Goal: Transaction & Acquisition: Obtain resource

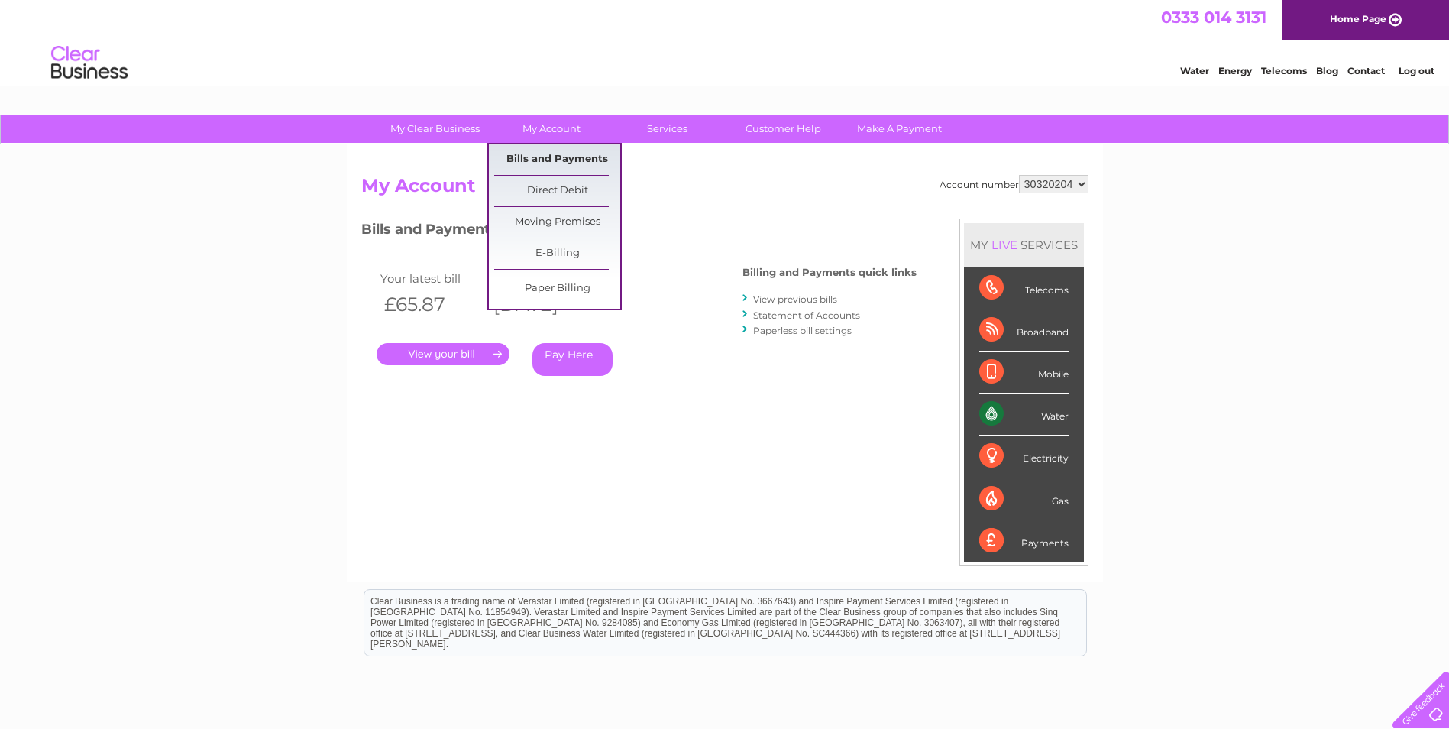
click at [551, 159] on link "Bills and Payments" at bounding box center [557, 159] width 126 height 31
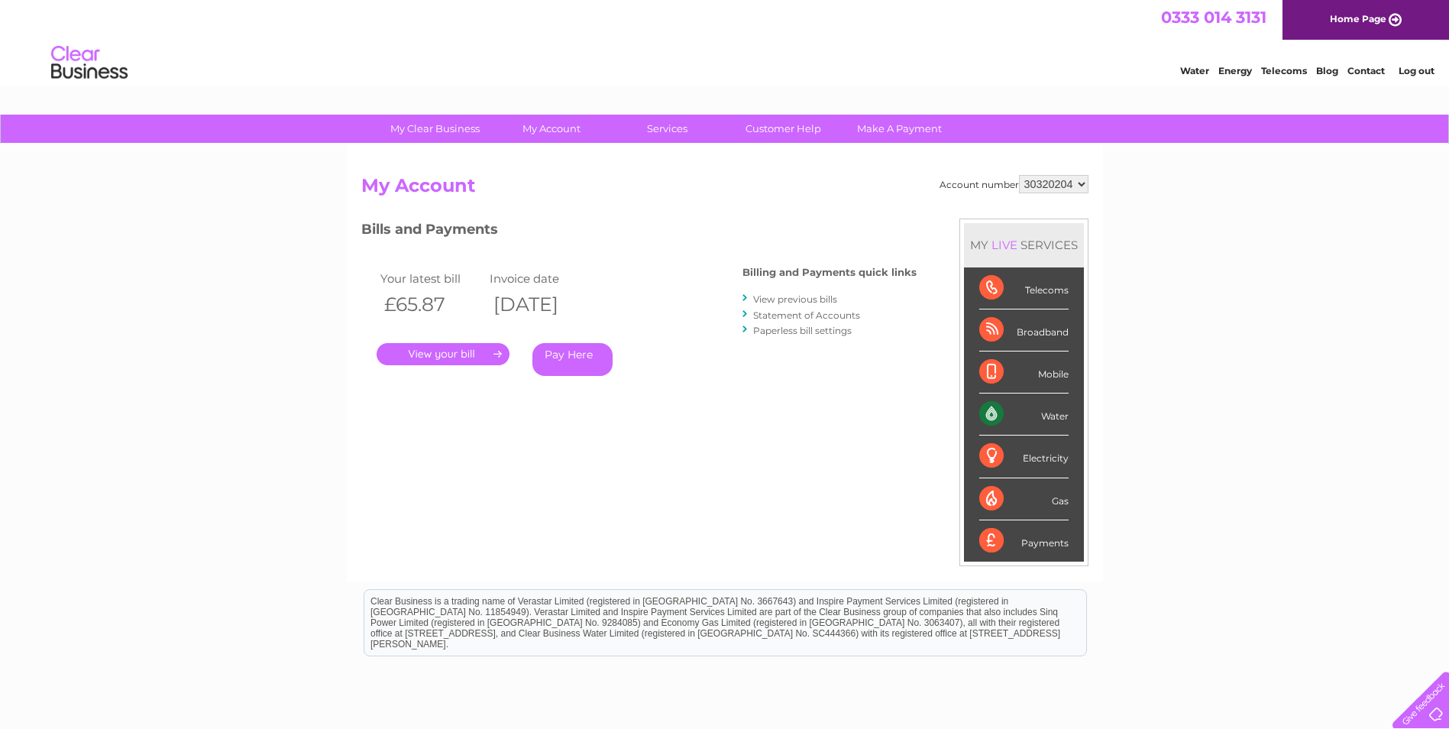
click at [714, 296] on link "View previous bills" at bounding box center [795, 298] width 84 height 11
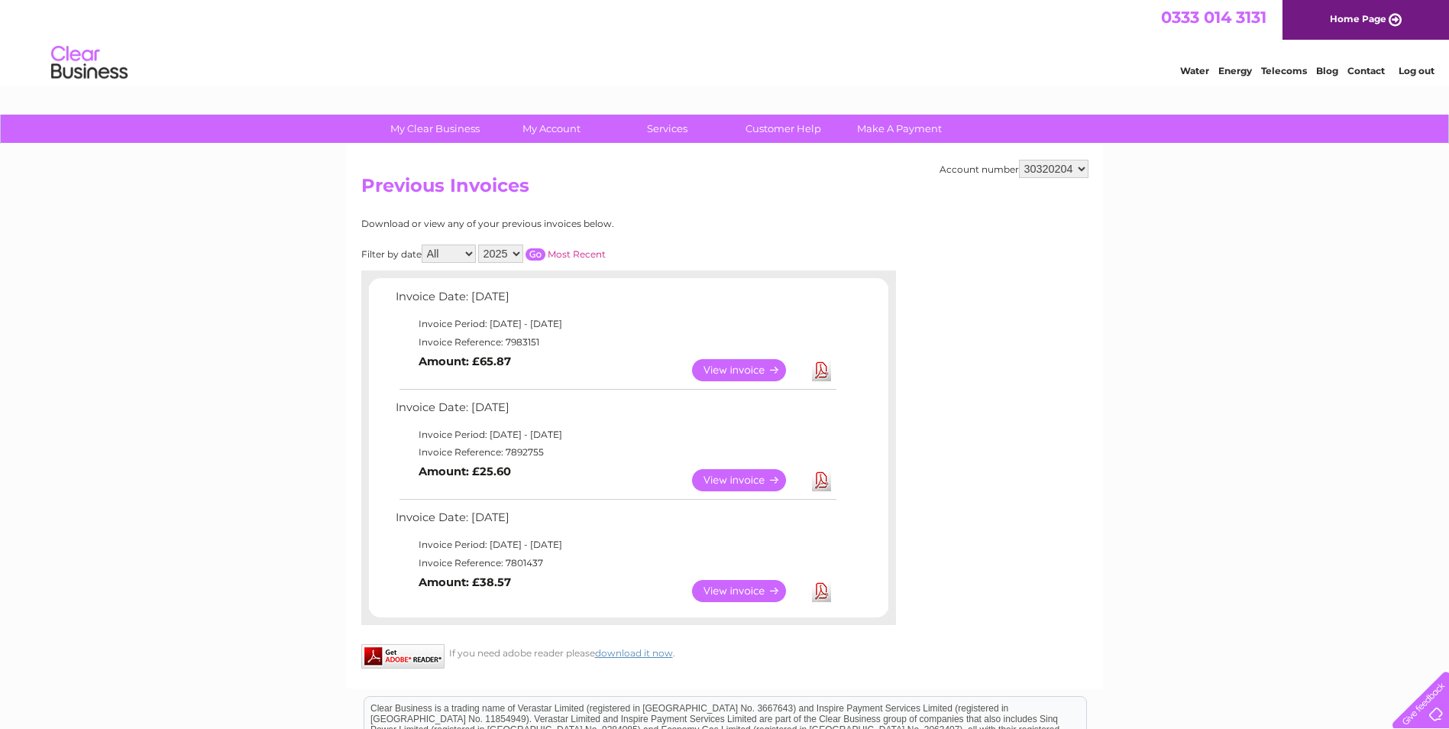
click at [817, 593] on link "Download" at bounding box center [821, 591] width 19 height 22
click at [818, 473] on link "Download" at bounding box center [821, 480] width 19 height 22
click at [823, 369] on link "Download" at bounding box center [821, 370] width 19 height 22
click at [811, 126] on link "Customer Help" at bounding box center [783, 129] width 126 height 28
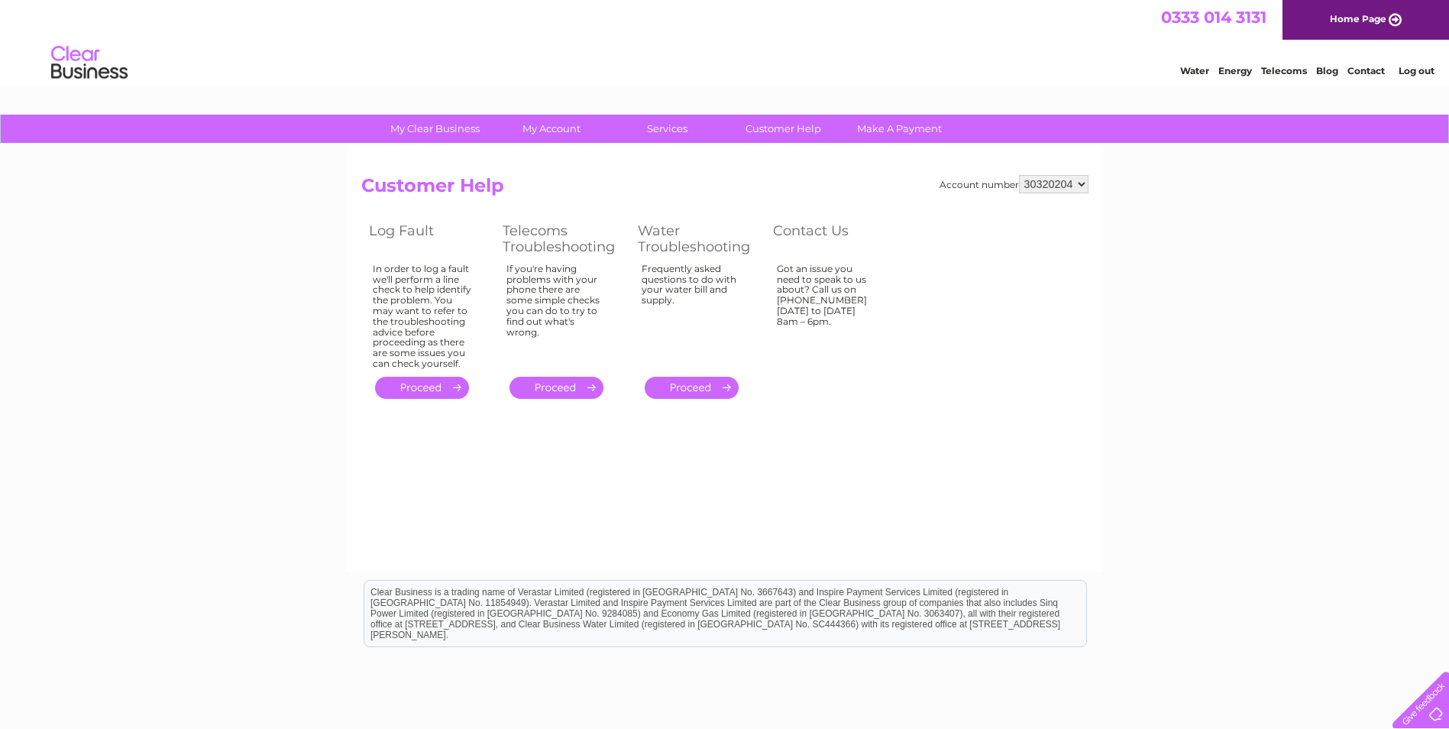
click at [671, 390] on link "." at bounding box center [692, 388] width 94 height 22
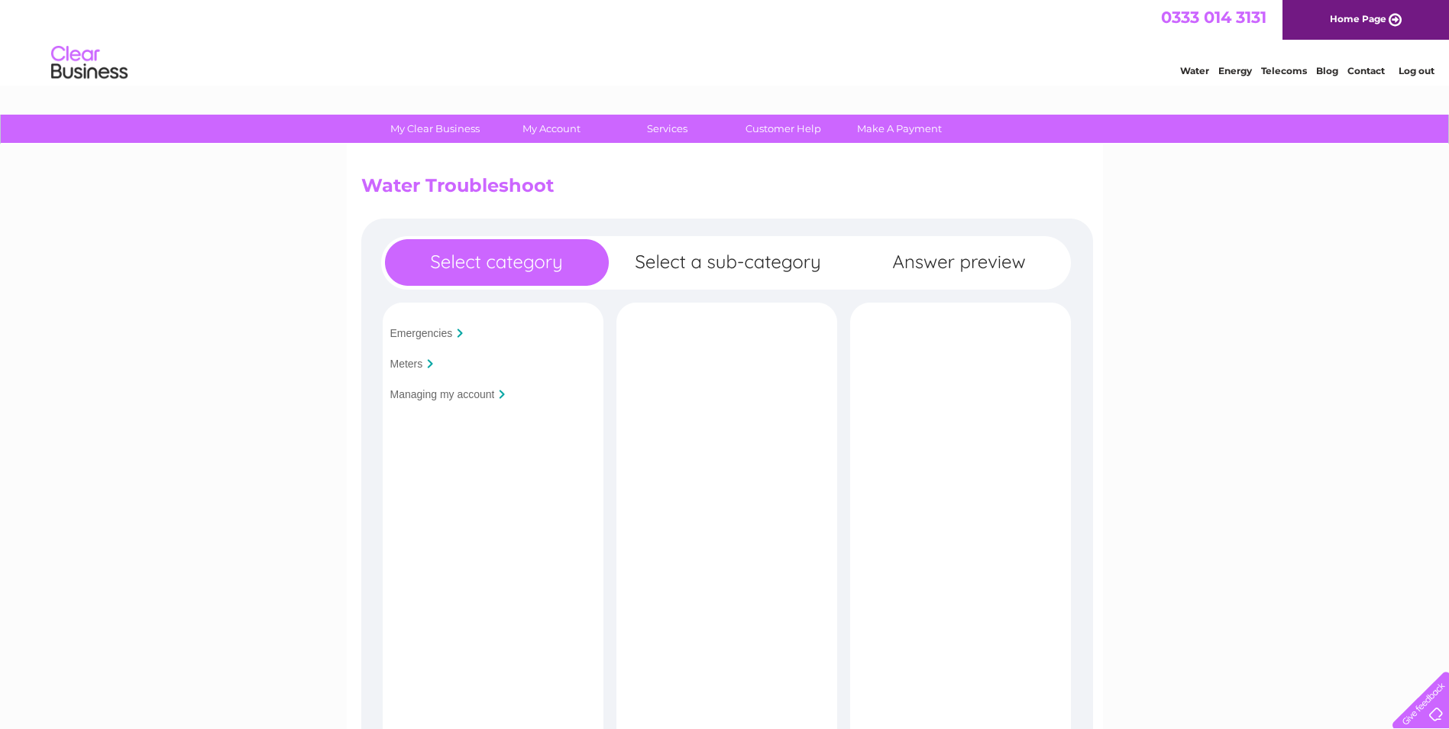
click at [412, 393] on input "Managing my account" at bounding box center [442, 394] width 105 height 12
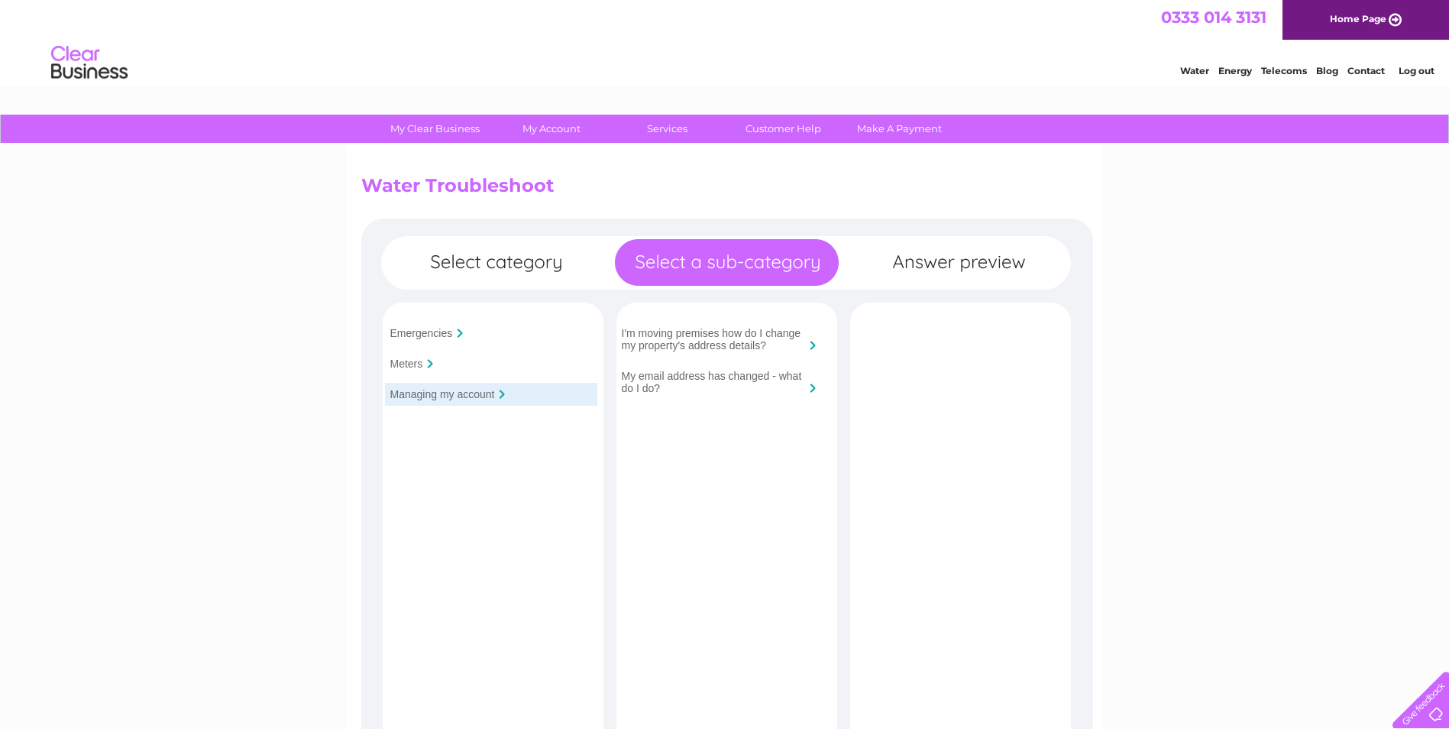
click at [427, 364] on div at bounding box center [430, 363] width 6 height 9
click at [416, 360] on input "Meters" at bounding box center [406, 364] width 33 height 12
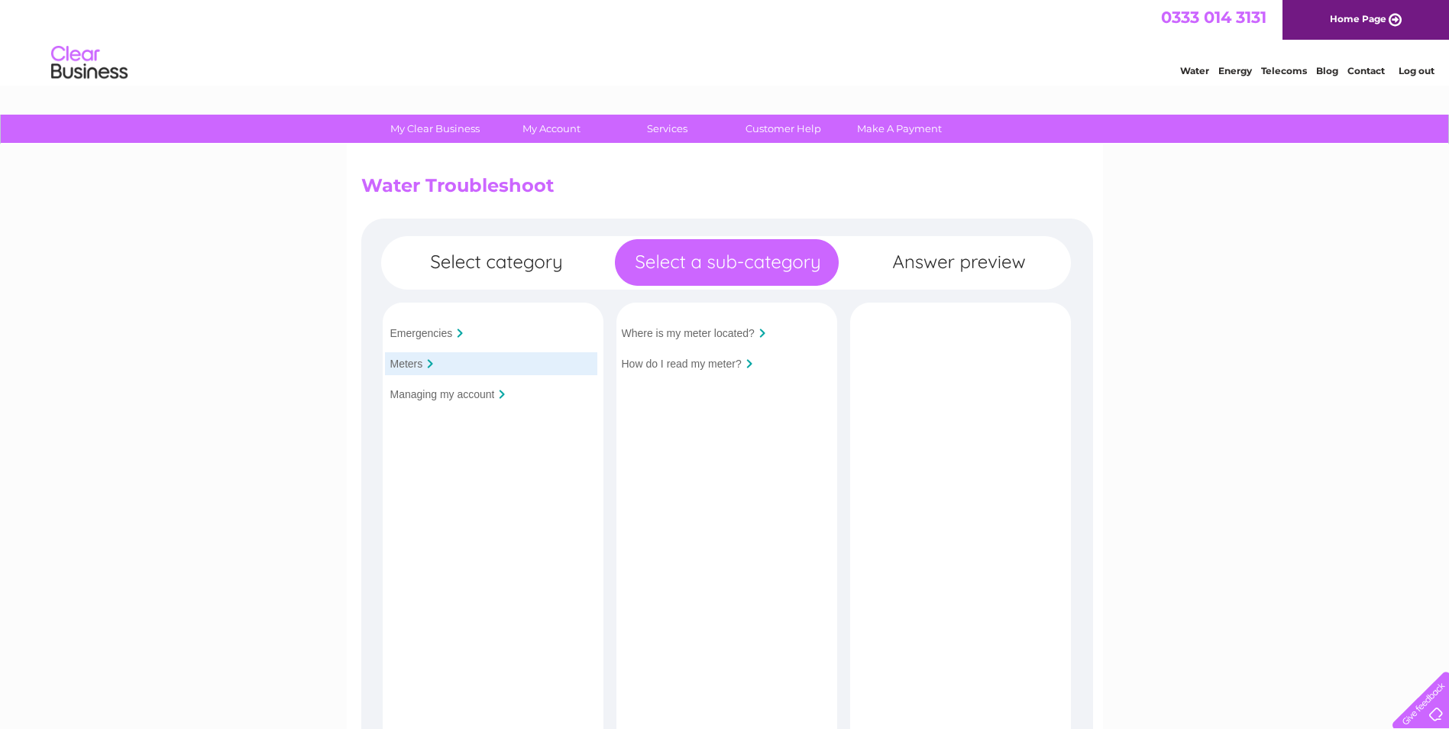
click at [440, 322] on div "Emergencies" at bounding box center [491, 333] width 212 height 23
click at [440, 329] on input "Emergencies" at bounding box center [421, 333] width 63 height 12
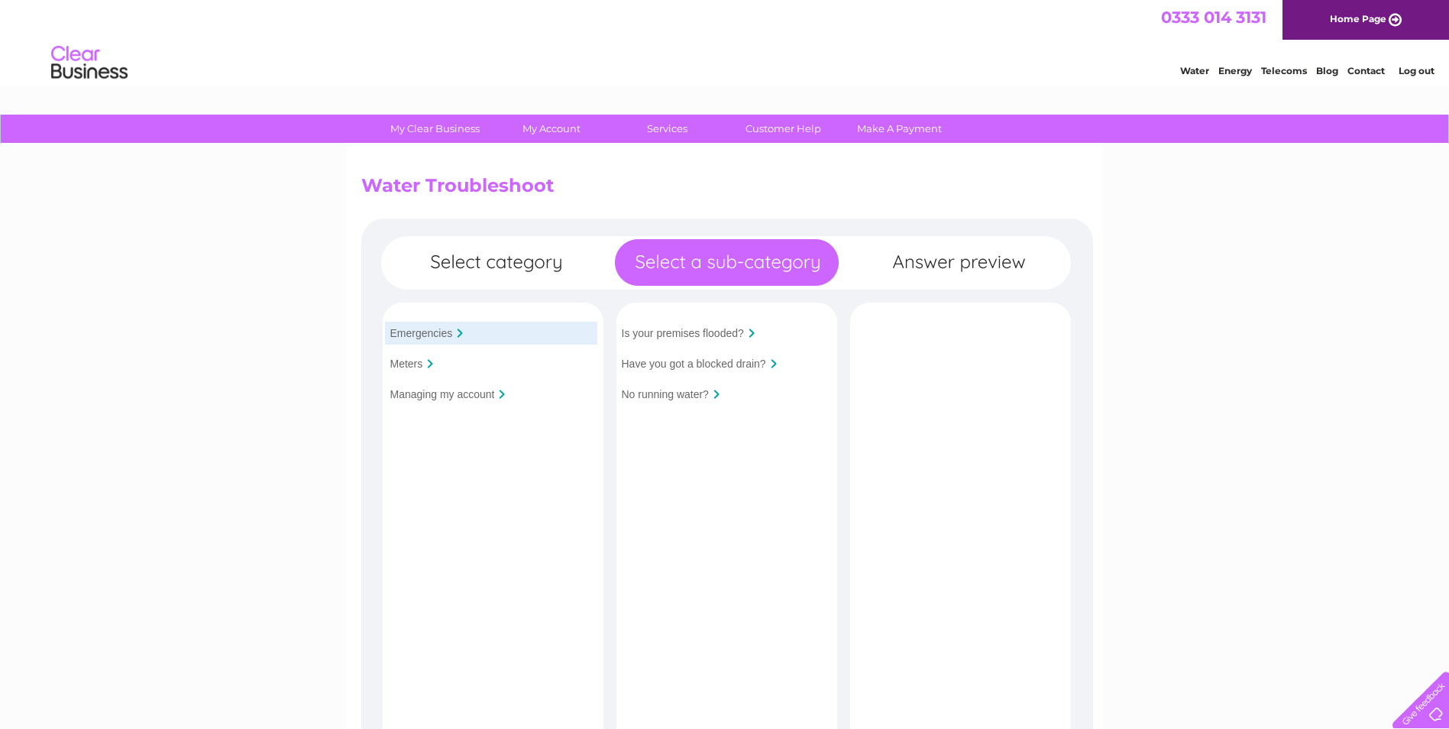
click at [469, 400] on input "Managing my account" at bounding box center [442, 394] width 105 height 12
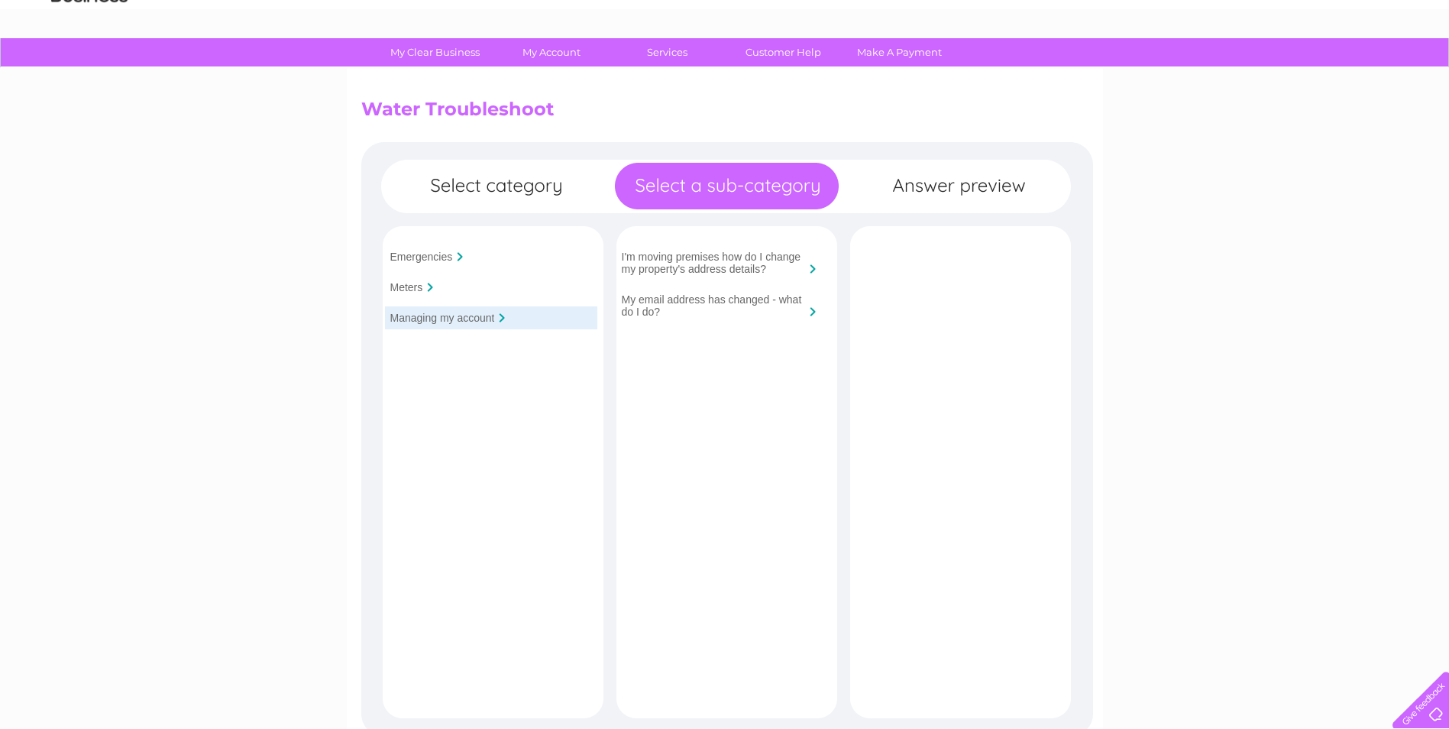
click at [937, 180] on div "Emergencies Meters Managing my account Is your premises flooded?" at bounding box center [727, 497] width 732 height 710
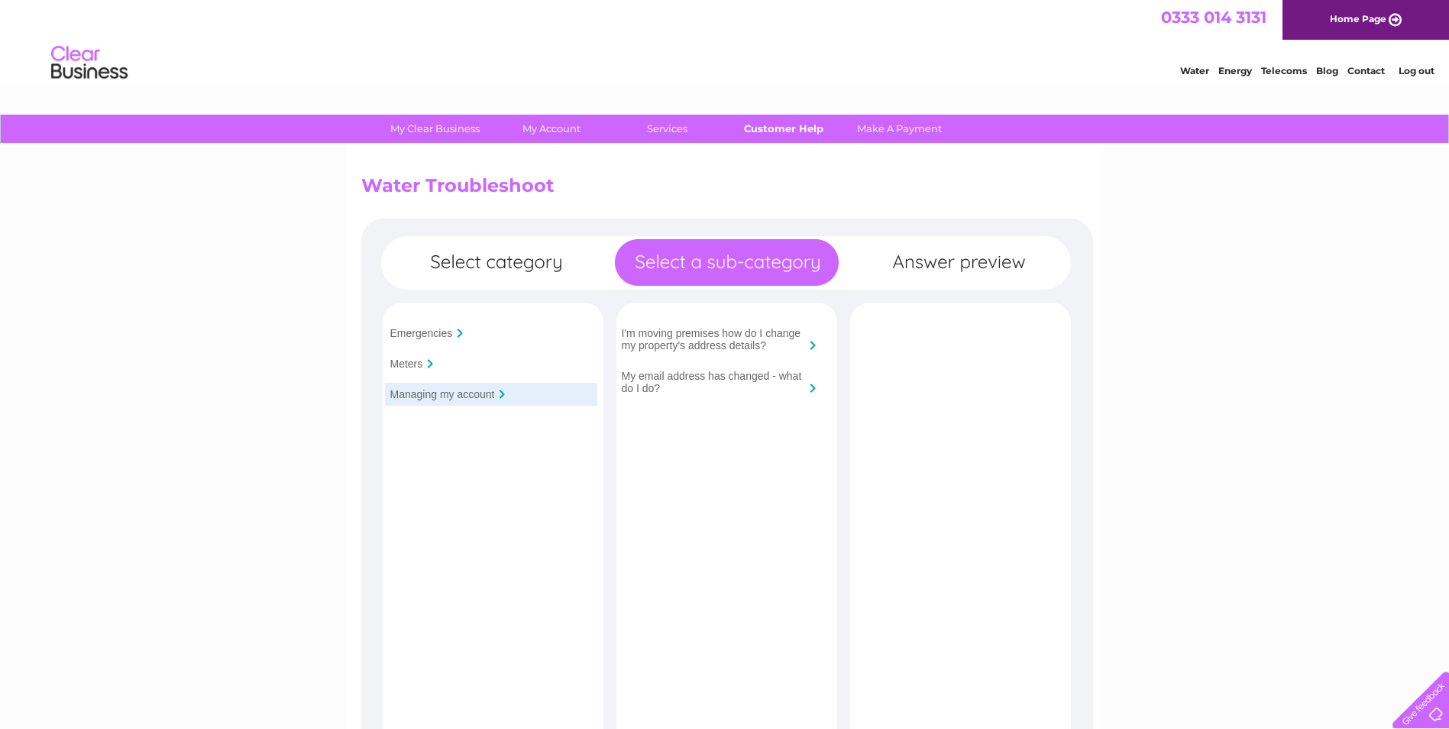
click at [803, 126] on link "Customer Help" at bounding box center [783, 129] width 126 height 28
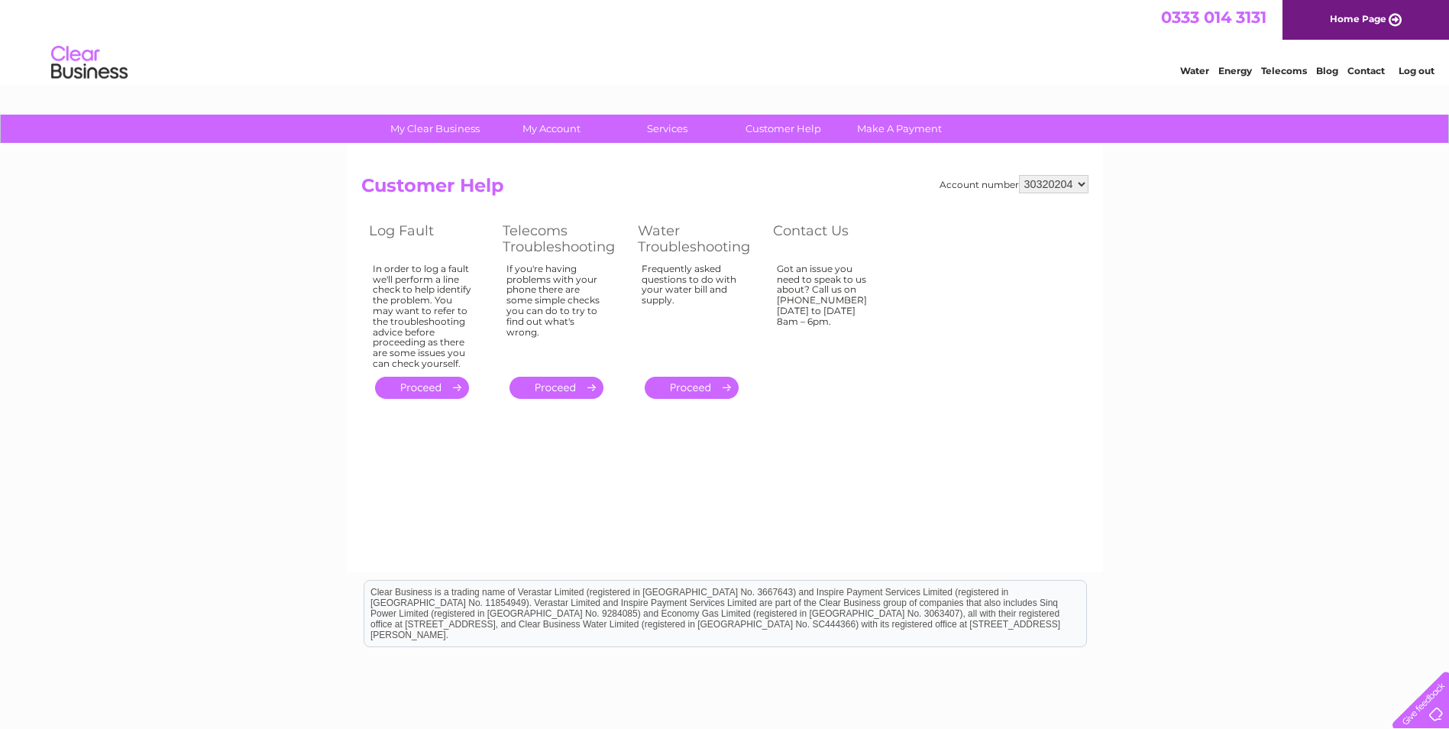
click at [476, 56] on div "Water Energy Telecoms Blog Contact Log out" at bounding box center [724, 65] width 1449 height 50
click at [1419, 704] on div at bounding box center [1418, 696] width 63 height 63
click at [1418, 723] on div at bounding box center [1418, 696] width 63 height 63
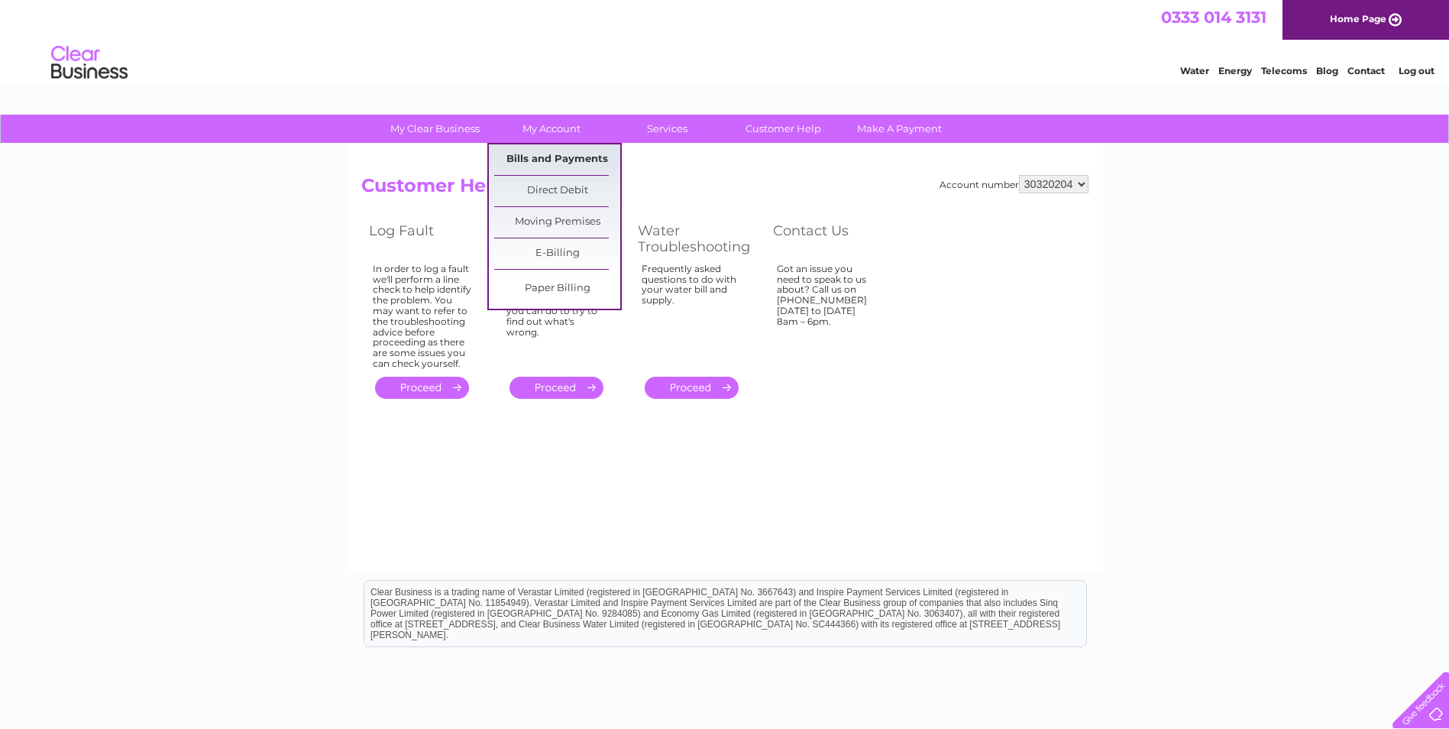
click at [536, 167] on link "Bills and Payments" at bounding box center [557, 159] width 126 height 31
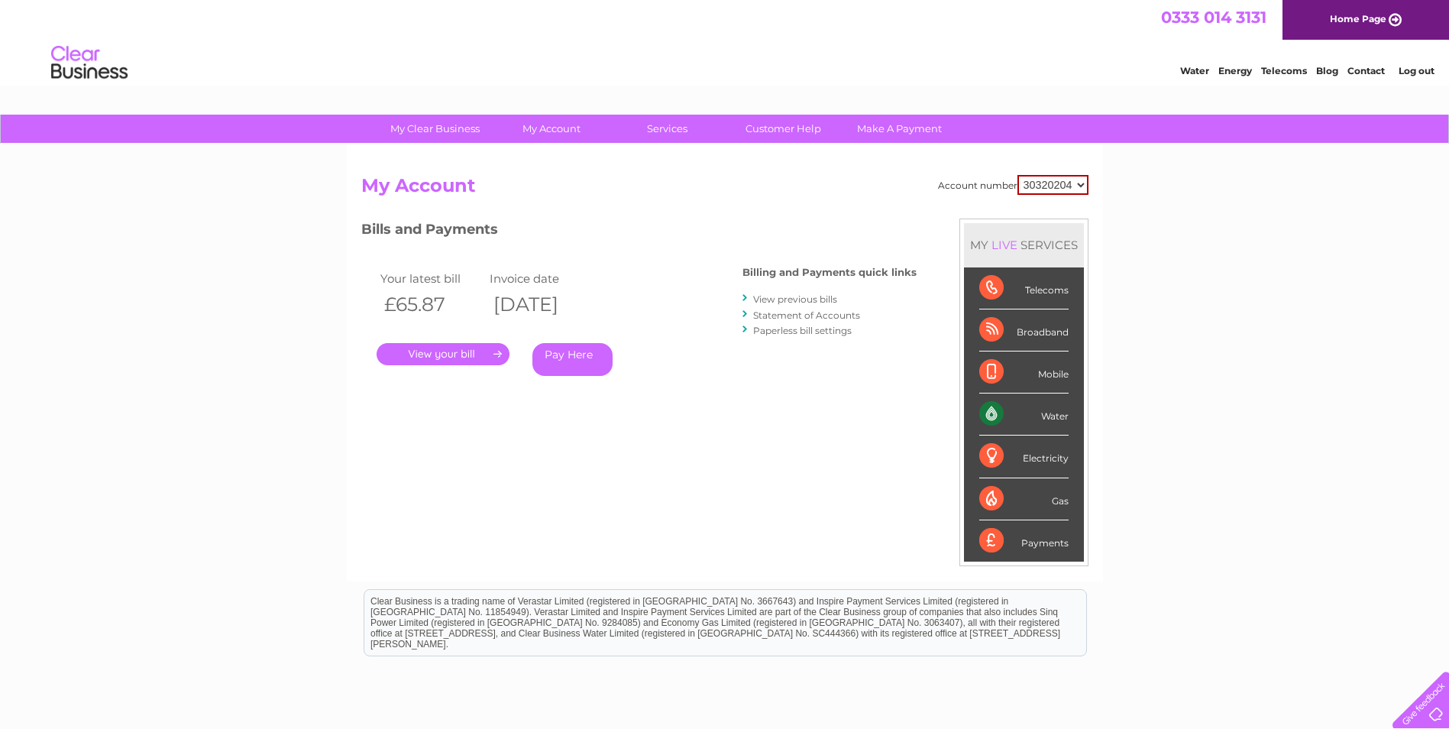
click at [781, 299] on link "View previous bills" at bounding box center [795, 298] width 84 height 11
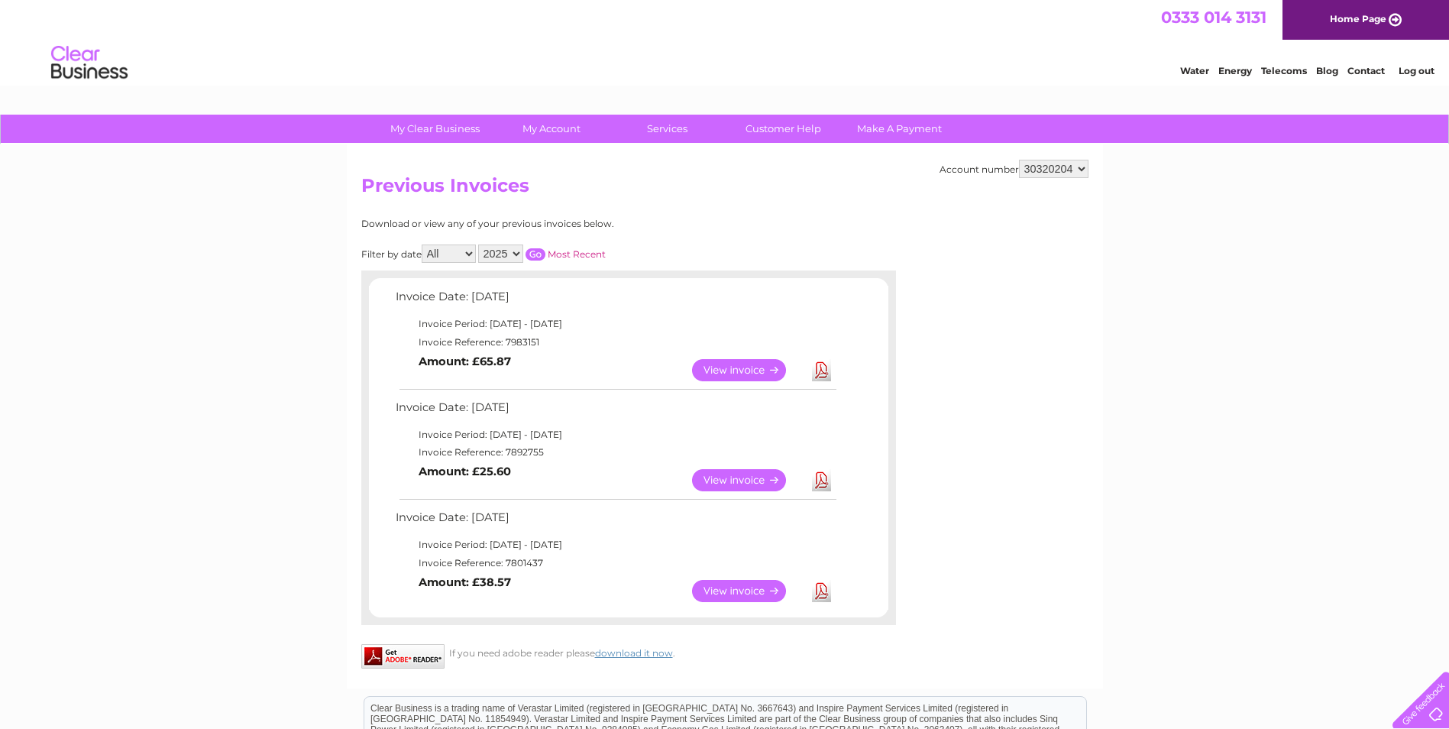
click at [205, 240] on div "My Clear Business Login Details My Details My Preferences Link Account My Accou…" at bounding box center [724, 532] width 1449 height 835
